Goal: Find specific page/section: Find specific page/section

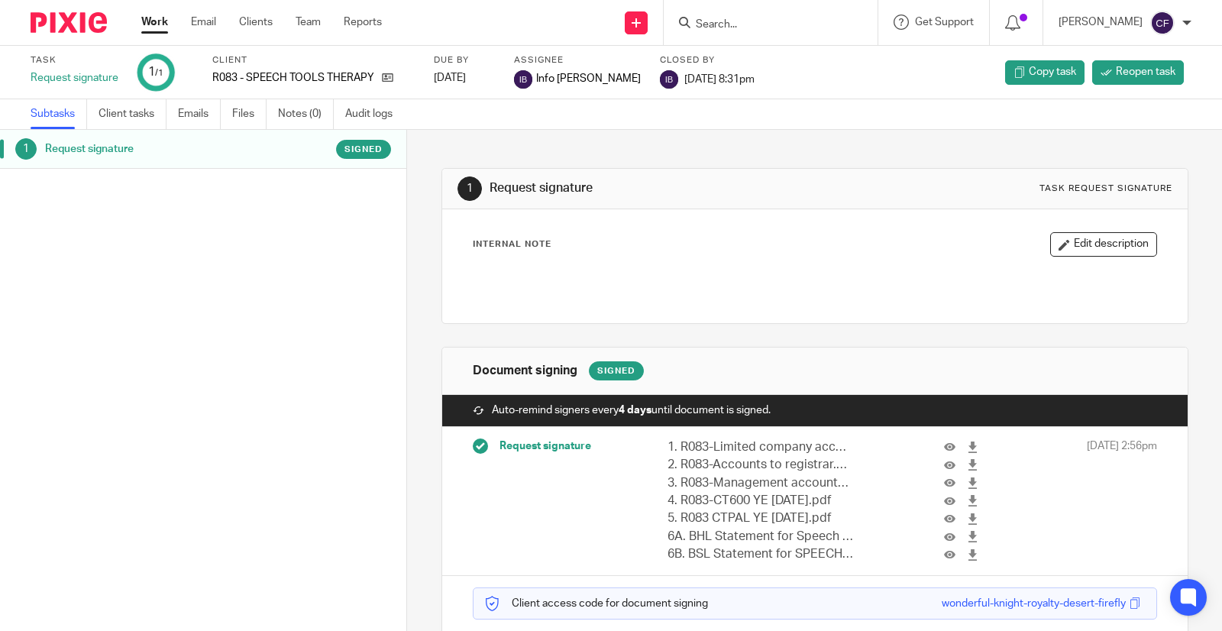
click at [715, 24] on input "Search" at bounding box center [762, 25] width 137 height 14
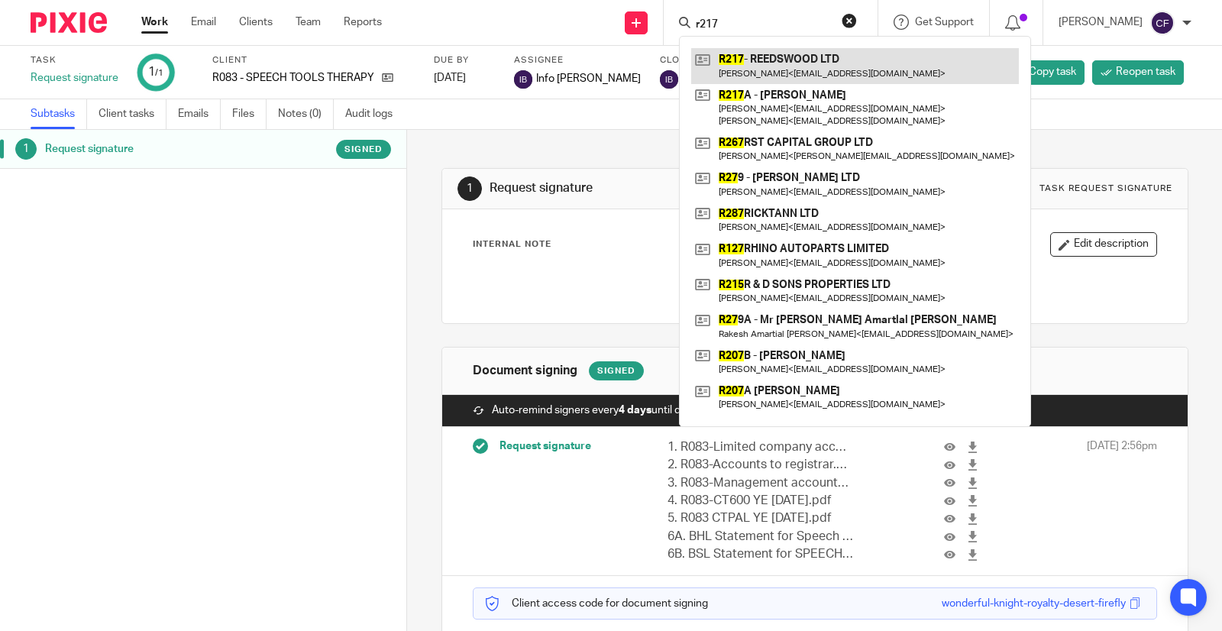
type input "r217"
click at [764, 73] on link at bounding box center [855, 65] width 328 height 35
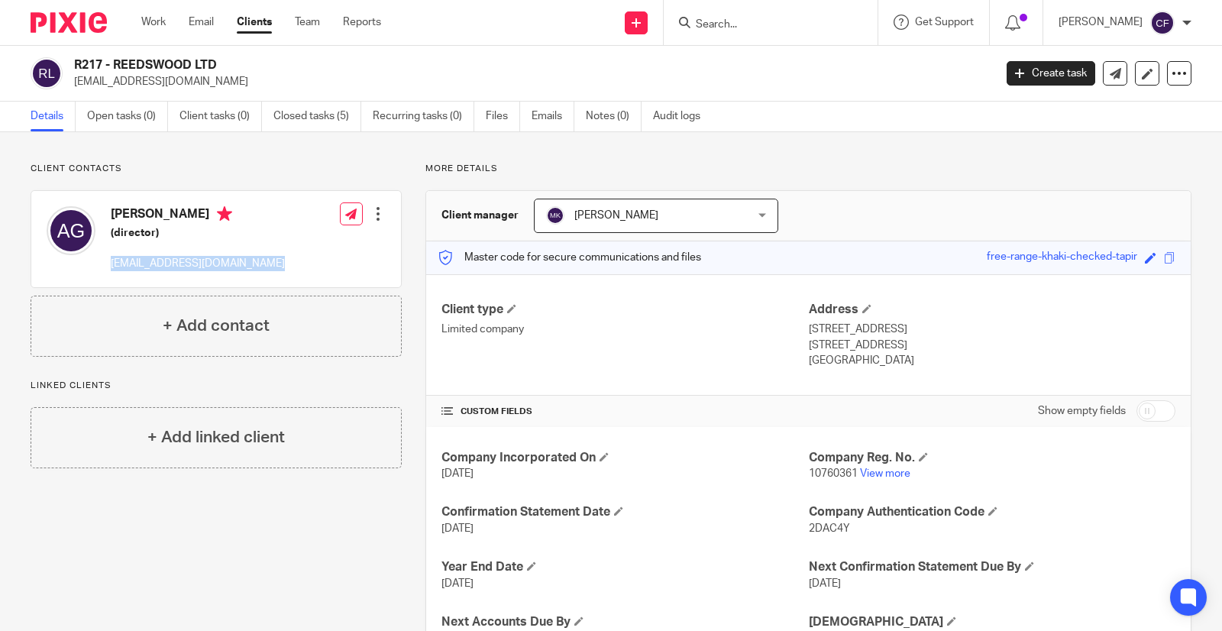
drag, startPoint x: 209, startPoint y: 266, endPoint x: 106, endPoint y: 269, distance: 103.1
click at [106, 269] on div "Ashish Gopakumar (director) ashish_gopakumar@yahoo.co.uk Edit contact Create cl…" at bounding box center [216, 239] width 370 height 96
